Goal: Task Accomplishment & Management: Use online tool/utility

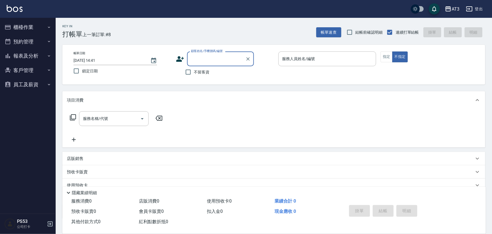
click at [16, 73] on button "客戶管理" at bounding box center [27, 70] width 51 height 14
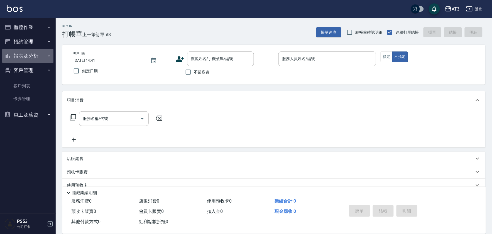
click at [26, 60] on button "報表及分析" at bounding box center [27, 56] width 51 height 14
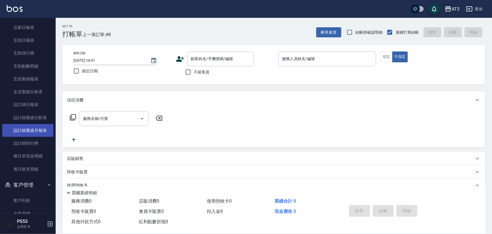
scroll to position [62, 0]
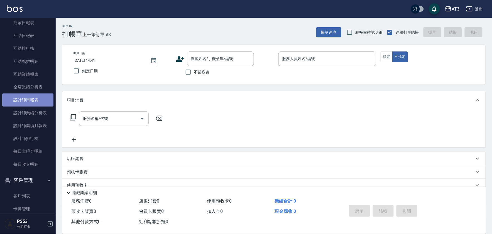
click at [36, 99] on link "設計師日報表" at bounding box center [27, 100] width 51 height 13
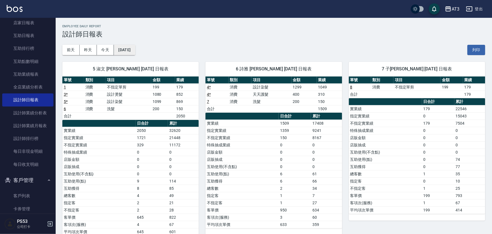
click at [135, 45] on button "[DATE]" at bounding box center [124, 50] width 21 height 10
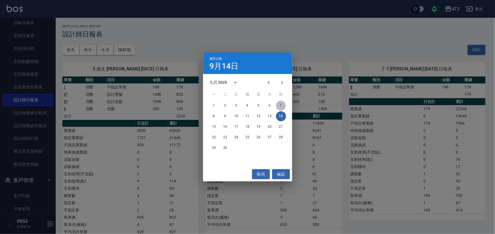
click at [281, 105] on button "7" at bounding box center [281, 106] width 10 height 10
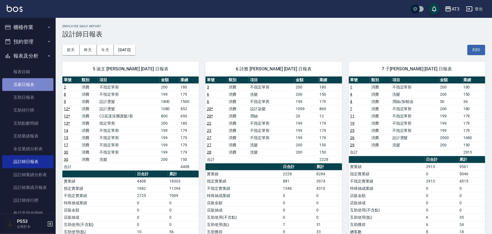
click at [31, 85] on link "店家日報表" at bounding box center [27, 84] width 51 height 13
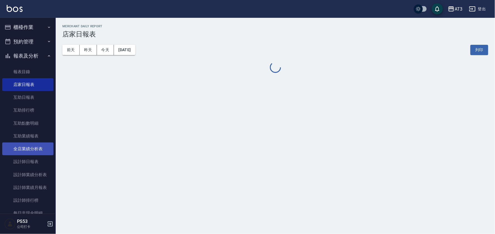
click at [35, 150] on link "全店業績分析表" at bounding box center [27, 149] width 51 height 13
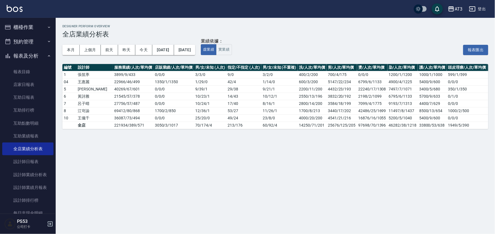
click at [35, 29] on button "櫃檯作業" at bounding box center [27, 27] width 51 height 14
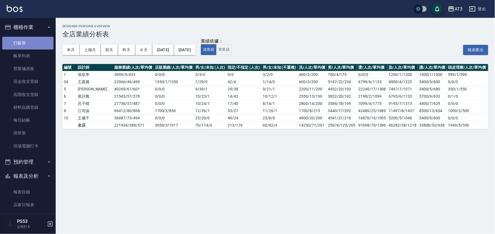
click at [38, 42] on link "打帳單" at bounding box center [27, 43] width 51 height 13
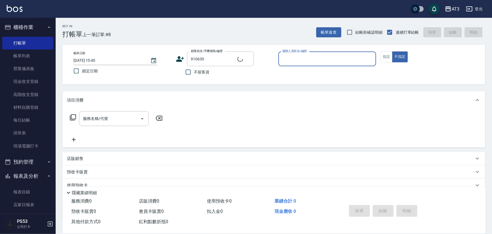
type input "[PERSON_NAME]/0982733941/910630"
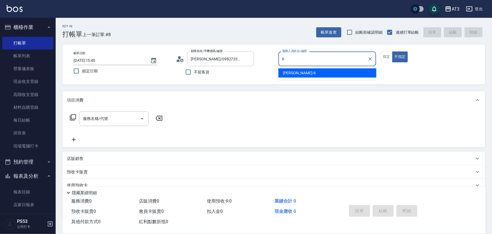
type input "詩雅-6"
type button "false"
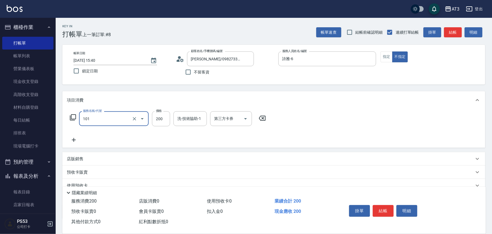
type input "洗髮(101)"
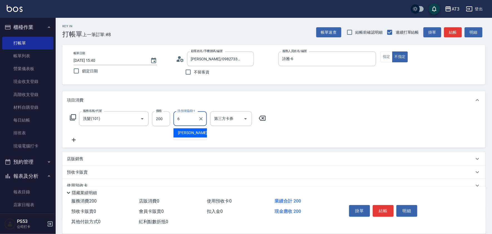
type input "詩雅-6"
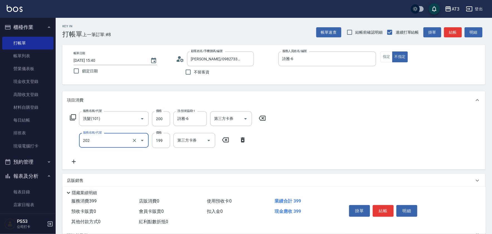
type input "不指定單剪(202)"
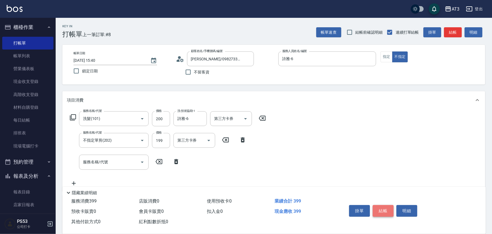
click at [386, 207] on button "結帳" at bounding box center [383, 211] width 21 height 12
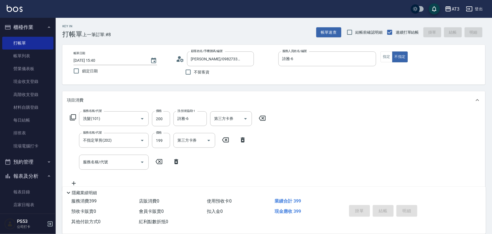
type input "[DATE] 15:41"
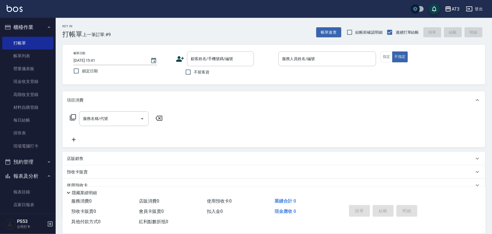
click at [177, 60] on icon at bounding box center [180, 59] width 8 height 6
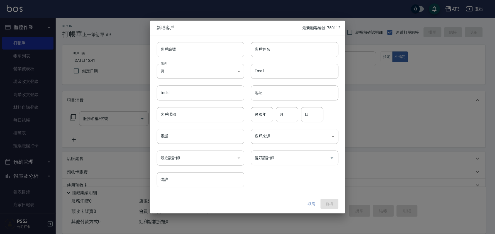
click at [186, 54] on input "客戶編號" at bounding box center [201, 49] width 88 height 15
type input "990819"
type input "[PERSON_NAME]"
type input "99"
type input "08"
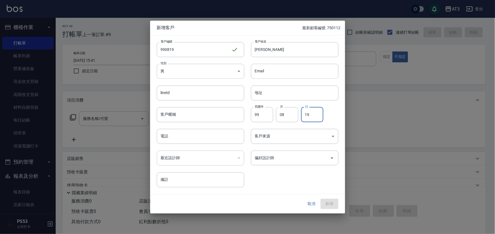
type input "19"
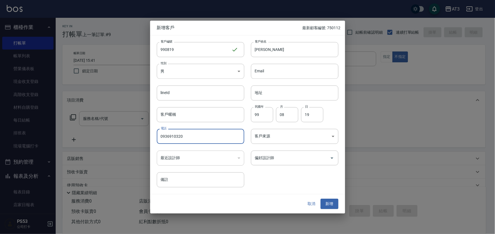
type input "0936910320"
click at [321, 199] on button "新增" at bounding box center [330, 204] width 18 height 10
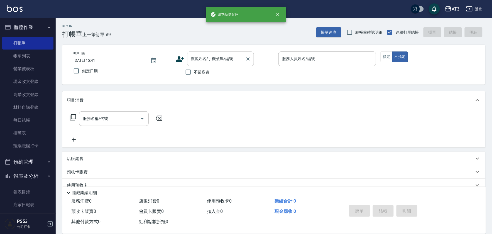
click at [211, 64] on div "顧客姓名/手機號碼/編號" at bounding box center [220, 59] width 67 height 15
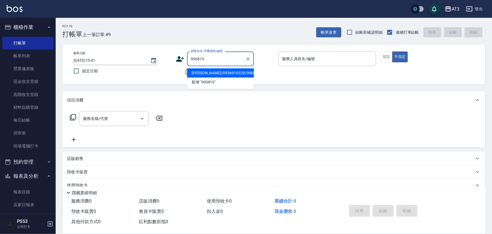
type input "[PERSON_NAME]/0936910320/990819"
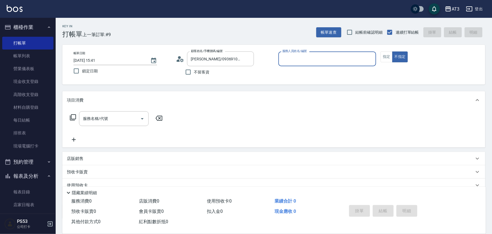
click at [393, 52] on button "不指定" at bounding box center [401, 57] width 16 height 11
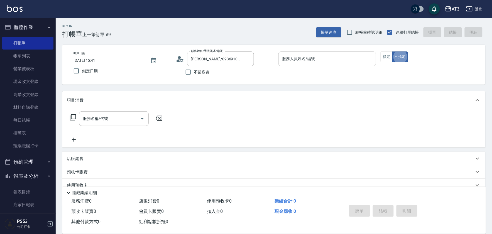
click at [349, 58] on input "服務人員姓名/編號" at bounding box center [327, 59] width 93 height 10
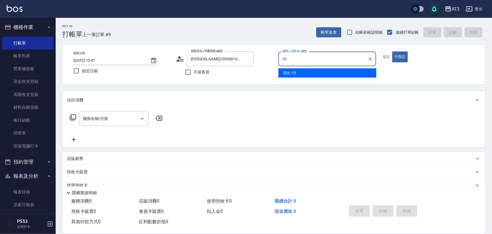
type input "菲比-10"
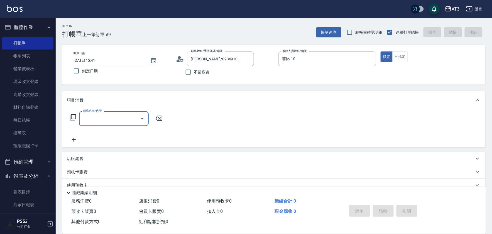
click at [76, 119] on icon at bounding box center [73, 118] width 6 height 6
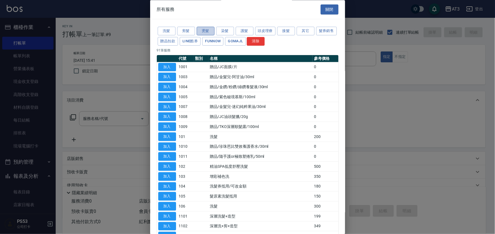
click at [199, 33] on button "燙髮" at bounding box center [206, 31] width 18 height 9
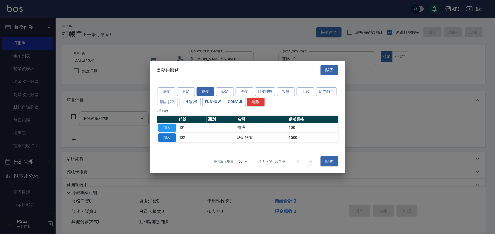
click at [161, 138] on button "加入" at bounding box center [167, 137] width 18 height 9
type input "設計燙髮(302)"
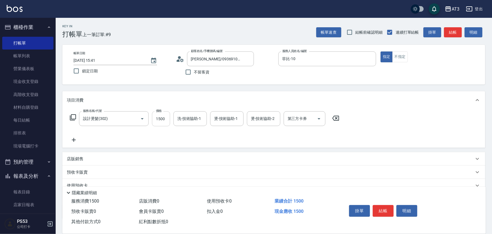
click at [160, 120] on input "1500" at bounding box center [161, 118] width 18 height 15
type input "800"
type input "[PERSON_NAME]-21"
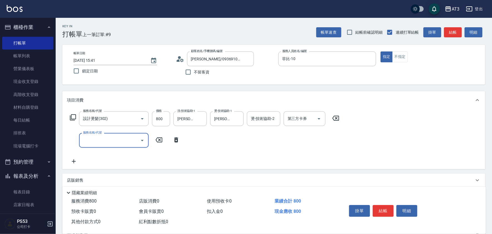
click at [72, 122] on div "服務名稱/代號 設計燙髮(302) 服務名稱/代號 價格 800 價格 洗-技術協助-1 [PERSON_NAME]-21 洗-技術協助-1 燙-技術協助-1…" at bounding box center [205, 118] width 276 height 15
click at [71, 117] on icon at bounding box center [73, 118] width 6 height 6
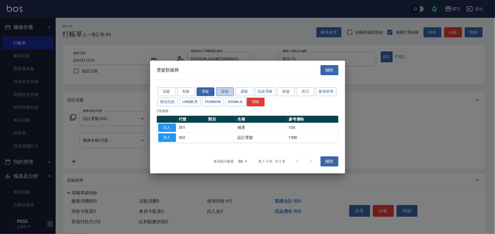
click at [230, 90] on button "染髮" at bounding box center [225, 92] width 18 height 9
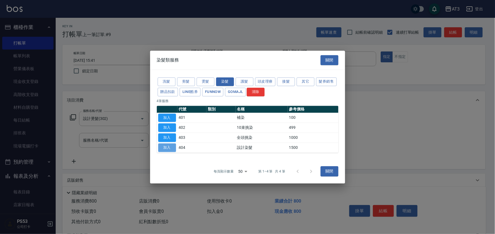
click at [167, 149] on button "加入" at bounding box center [167, 148] width 18 height 9
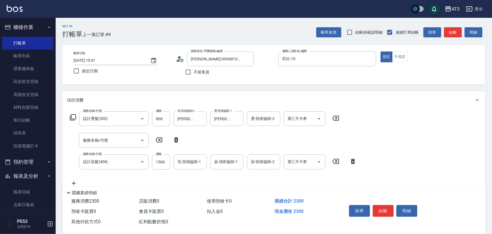
click at [174, 140] on icon at bounding box center [176, 140] width 14 height 7
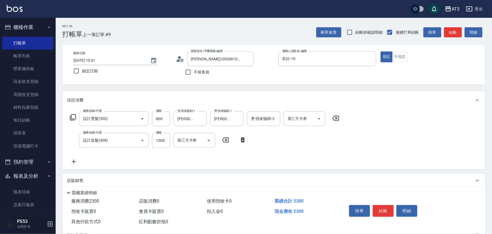
type input "設計染髮(404)"
click at [167, 139] on input "1500" at bounding box center [161, 140] width 18 height 15
type input "799"
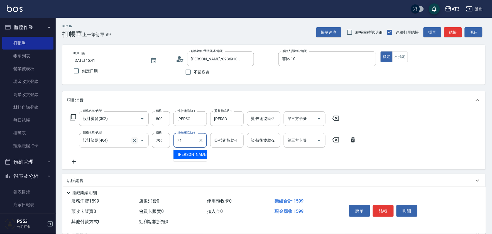
type input "[PERSON_NAME]-21"
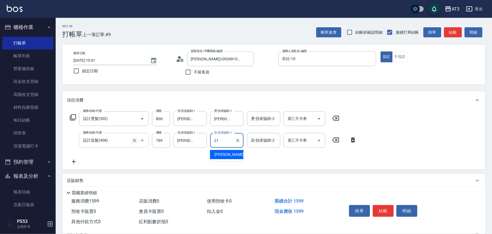
type input "[PERSON_NAME]-21"
click at [380, 207] on button "結帳" at bounding box center [383, 211] width 21 height 12
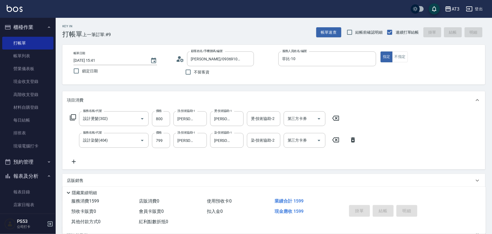
type input "[DATE] 15:44"
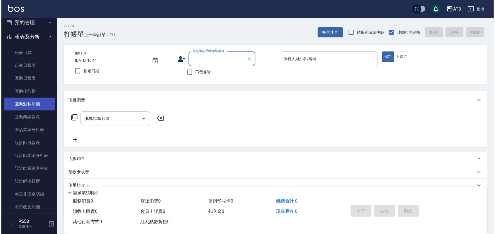
scroll to position [155, 0]
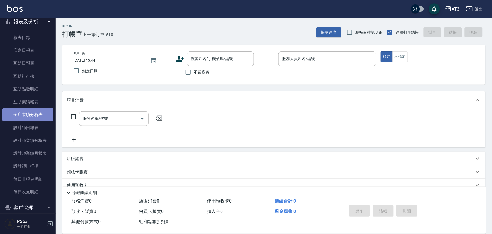
click at [31, 111] on link "全店業績分析表" at bounding box center [27, 114] width 51 height 13
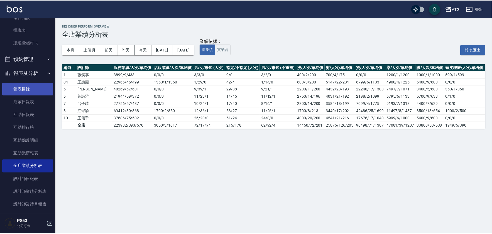
scroll to position [93, 0]
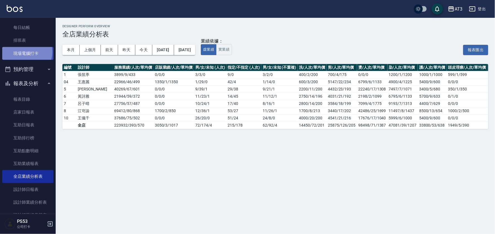
click at [26, 52] on link "現場電腦打卡" at bounding box center [27, 53] width 51 height 13
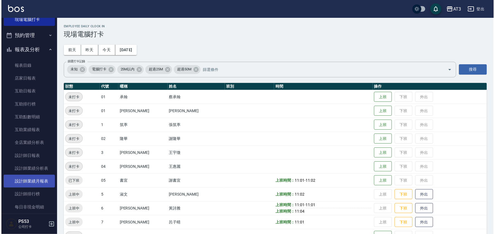
scroll to position [186, 0]
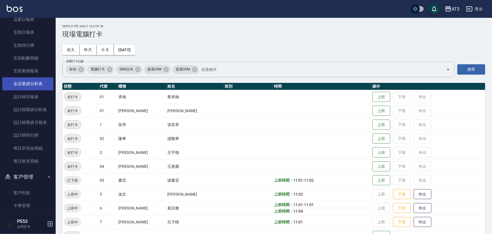
click at [23, 85] on link "全店業績分析表" at bounding box center [27, 83] width 51 height 13
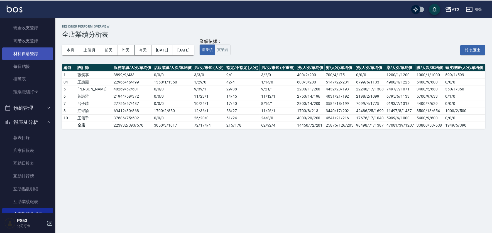
scroll to position [155, 0]
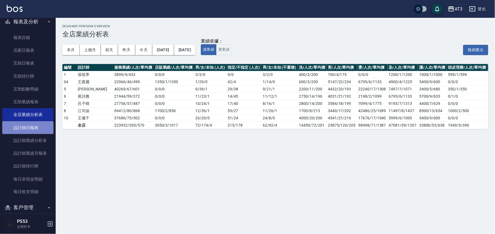
click at [46, 125] on link "設計師日報表" at bounding box center [27, 128] width 51 height 13
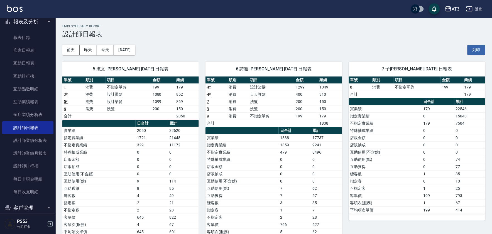
drag, startPoint x: 213, startPoint y: 101, endPoint x: 232, endPoint y: 145, distance: 47.6
drag, startPoint x: 232, startPoint y: 145, endPoint x: 475, endPoint y: 125, distance: 243.5
click at [475, 125] on td "7504" at bounding box center [470, 123] width 31 height 7
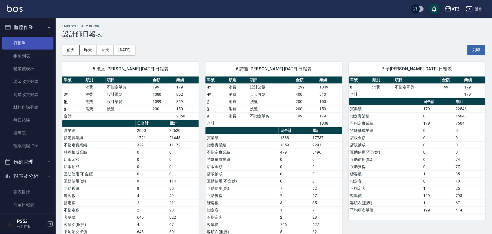
click at [33, 47] on link "打帳單" at bounding box center [27, 43] width 51 height 13
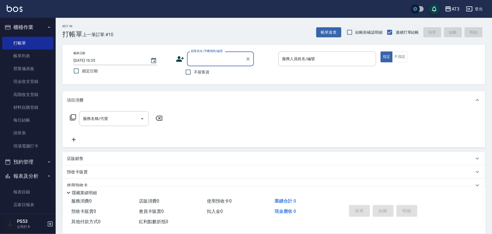
click at [196, 62] on input "顧客姓名/手機號碼/編號" at bounding box center [217, 59] width 54 height 10
click at [213, 58] on input "881202" at bounding box center [217, 59] width 54 height 10
type input "8"
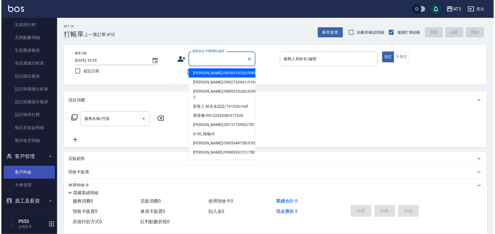
scroll to position [207, 0]
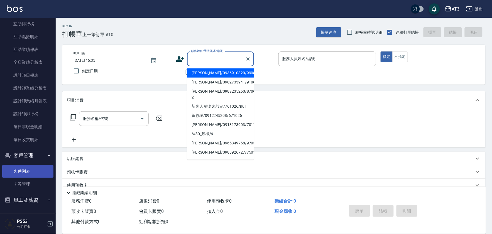
click at [26, 172] on link "客戶列表" at bounding box center [27, 171] width 51 height 13
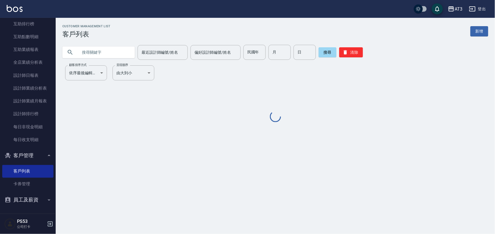
click at [123, 55] on input "text" at bounding box center [104, 52] width 52 height 15
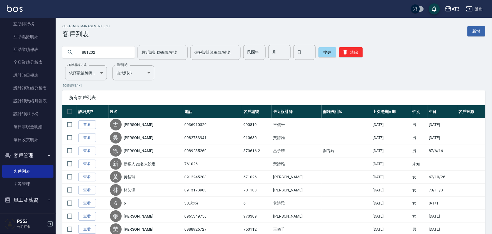
type input "881202"
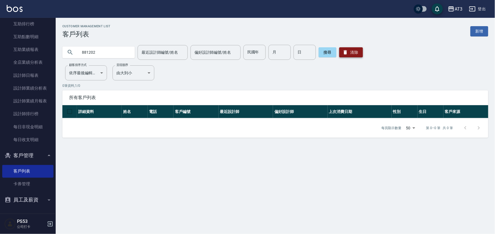
click at [348, 52] on icon "button" at bounding box center [346, 53] width 6 height 6
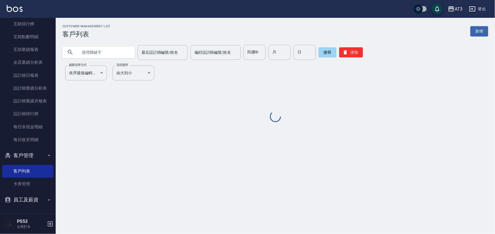
click at [101, 57] on input "text" at bounding box center [104, 52] width 52 height 15
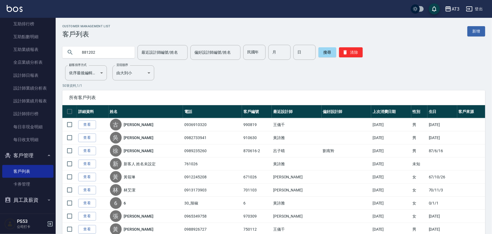
type input "881202"
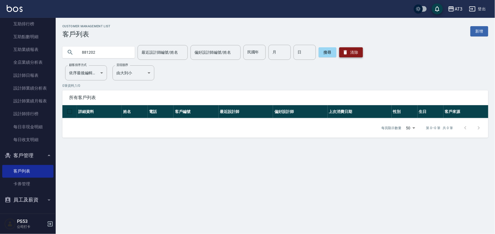
click at [358, 52] on button "清除" at bounding box center [351, 52] width 24 height 10
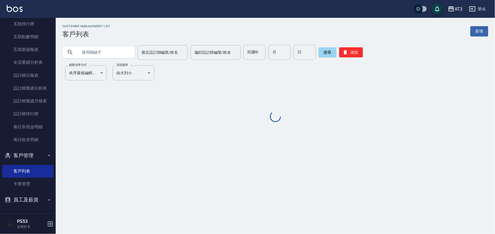
click at [113, 53] on input "text" at bounding box center [104, 52] width 52 height 15
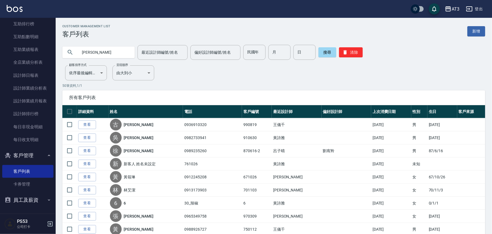
type input "[PERSON_NAME]"
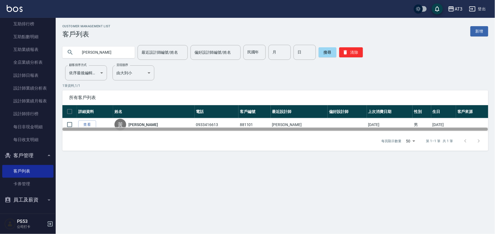
click at [93, 127] on div at bounding box center [275, 129] width 426 height 4
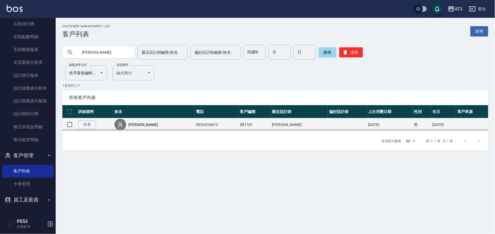
click at [85, 119] on td "查看" at bounding box center [95, 124] width 36 height 13
click at [90, 126] on link "查看" at bounding box center [87, 125] width 18 height 9
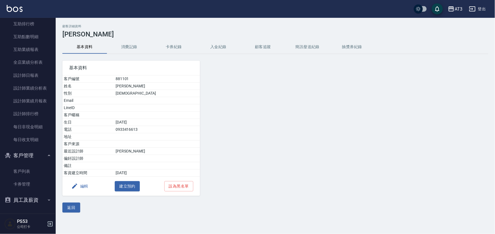
drag, startPoint x: 154, startPoint y: 80, endPoint x: 157, endPoint y: 79, distance: 3.5
click at [154, 80] on td "881101" at bounding box center [157, 79] width 86 height 7
click at [157, 79] on td "881101" at bounding box center [157, 79] width 86 height 7
click at [130, 48] on button "消費記錄" at bounding box center [129, 46] width 45 height 13
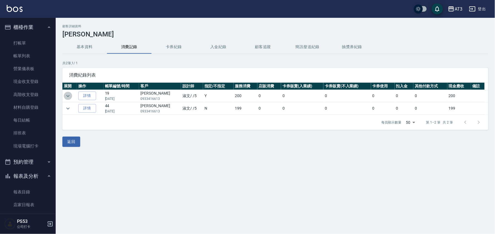
click at [66, 96] on icon "expand row" at bounding box center [68, 96] width 7 height 7
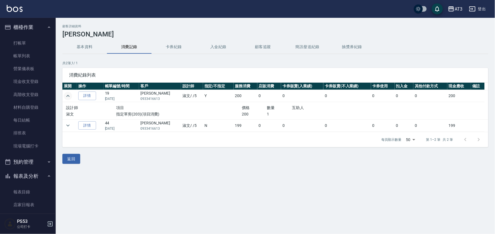
click at [86, 52] on button "基本資料" at bounding box center [84, 46] width 45 height 13
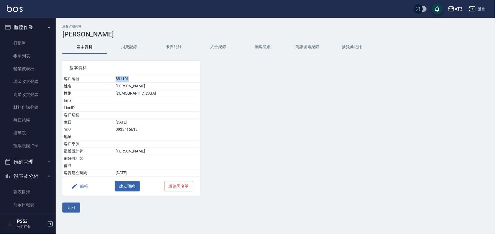
drag, startPoint x: 135, startPoint y: 79, endPoint x: 151, endPoint y: 79, distance: 16.7
click at [151, 79] on td "881101" at bounding box center [157, 79] width 86 height 7
click at [36, 40] on link "打帳單" at bounding box center [27, 43] width 51 height 13
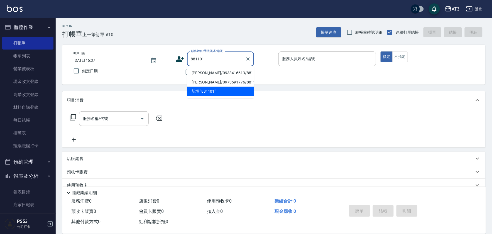
type input "[PERSON_NAME]/0933416613/881101"
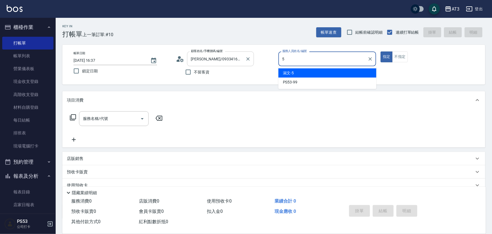
type input "淑文-5"
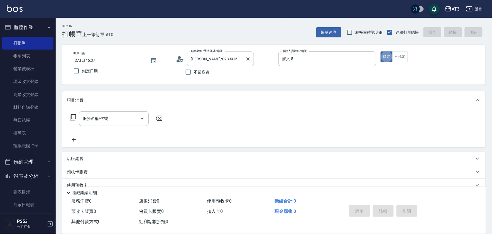
type button "true"
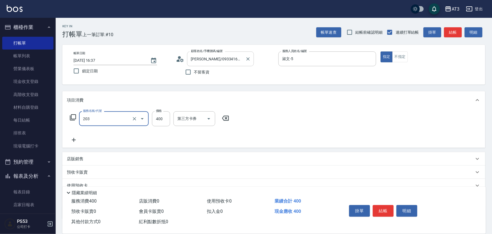
type input "指定單剪(203)"
type input "200"
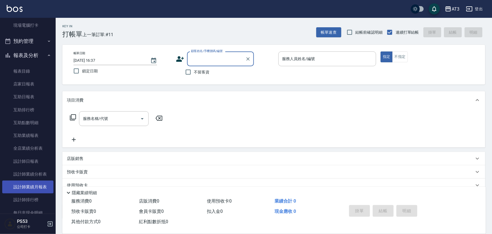
scroll to position [124, 0]
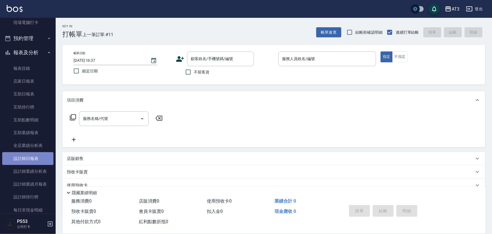
click at [34, 159] on link "設計師日報表" at bounding box center [27, 158] width 51 height 13
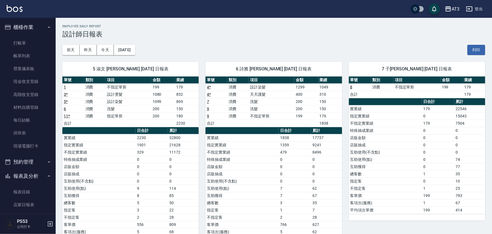
click at [34, 45] on link "打帳單" at bounding box center [27, 43] width 51 height 13
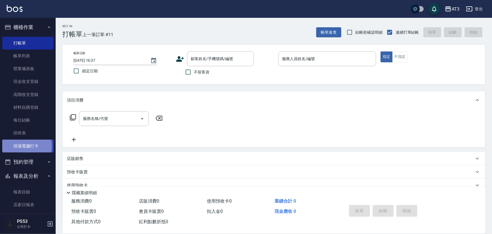
click at [24, 146] on link "現場電腦打卡" at bounding box center [27, 146] width 51 height 13
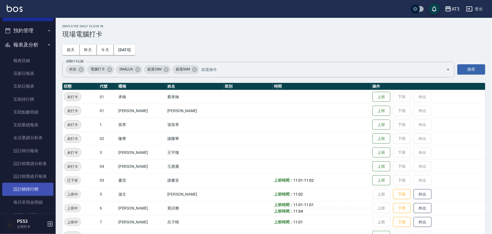
scroll to position [186, 0]
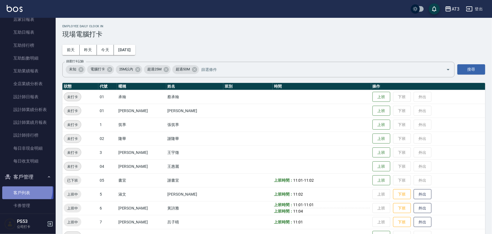
click at [23, 190] on link "客戶列表" at bounding box center [27, 193] width 51 height 13
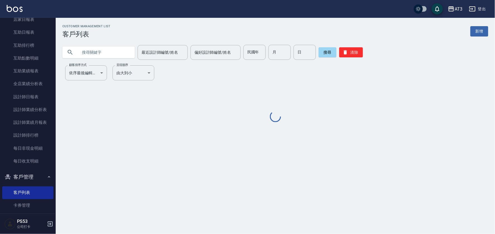
click at [115, 54] on input "text" at bounding box center [104, 52] width 52 height 15
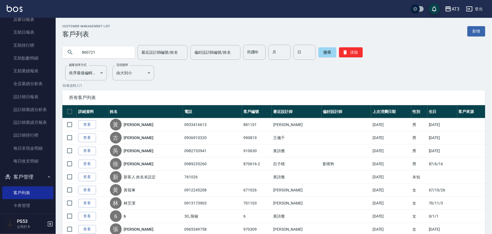
type input "860721"
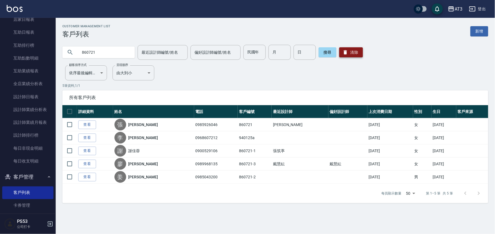
click at [353, 51] on button "清除" at bounding box center [351, 52] width 24 height 10
